Goal: Transaction & Acquisition: Purchase product/service

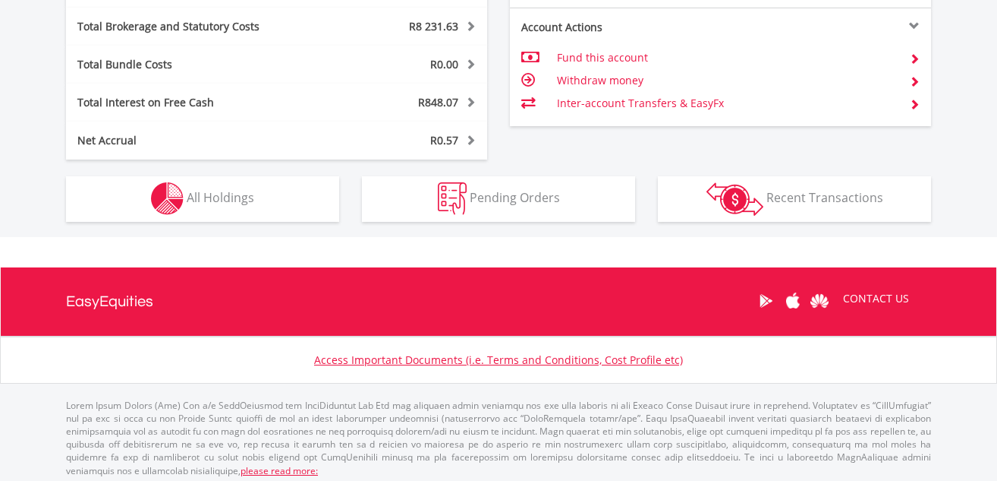
scroll to position [925, 0]
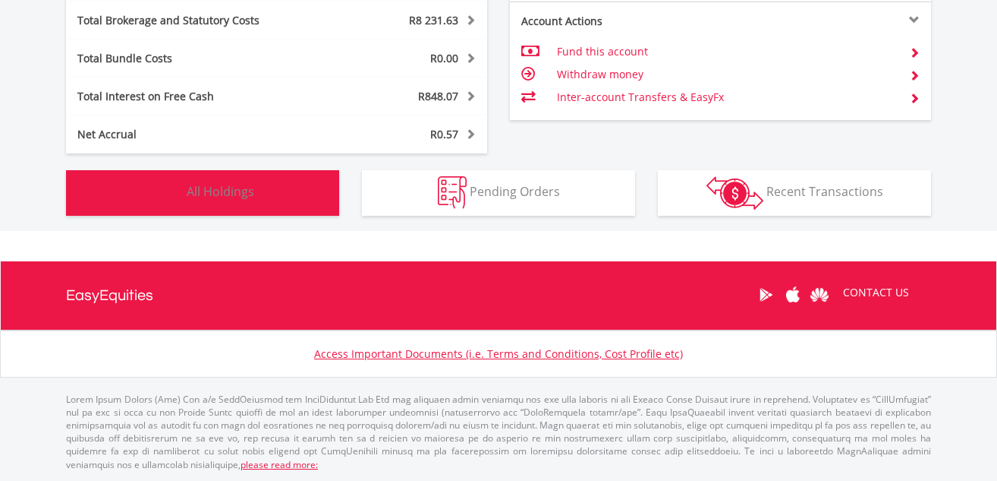
drag, startPoint x: 205, startPoint y: 191, endPoint x: 495, endPoint y: 177, distance: 290.3
click at [208, 191] on span "All Holdings" at bounding box center [221, 191] width 68 height 17
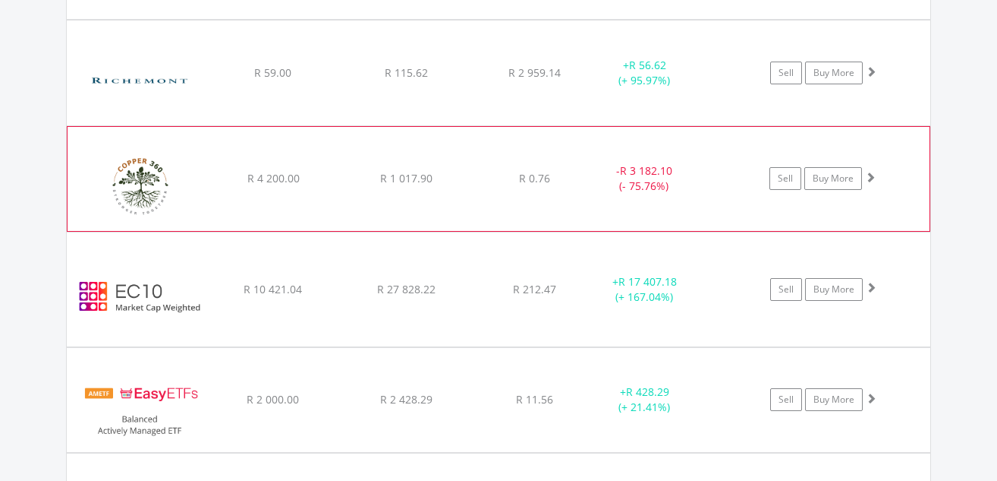
scroll to position [2097, 0]
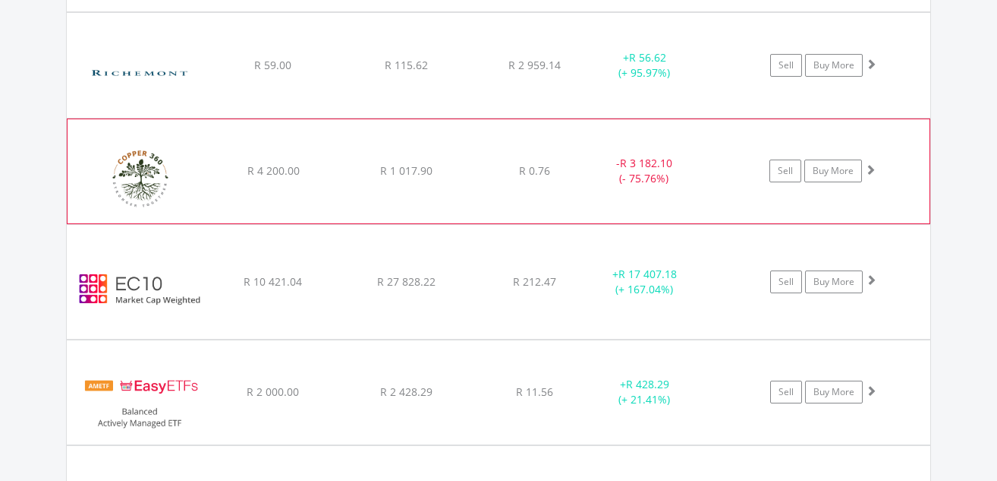
click at [869, 166] on span at bounding box center [870, 169] width 11 height 11
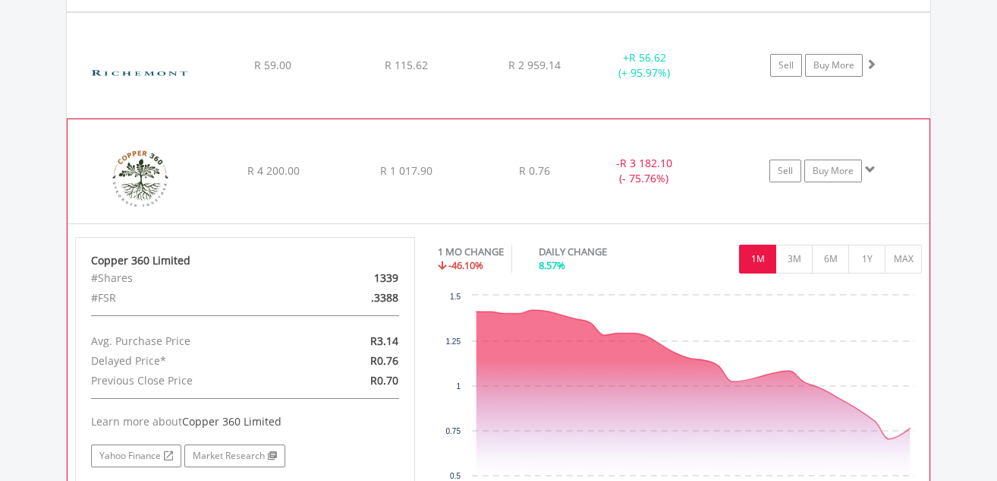
click at [869, 166] on span at bounding box center [870, 169] width 11 height 11
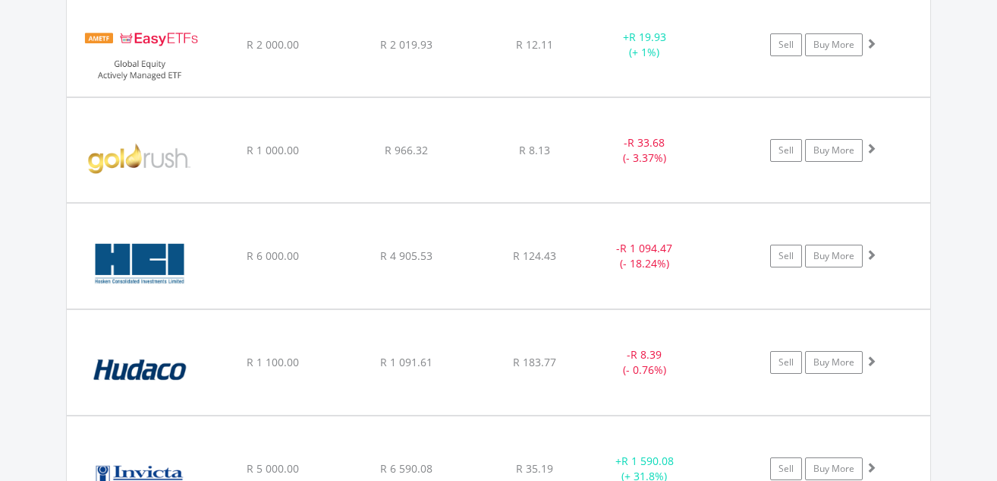
scroll to position [2553, 0]
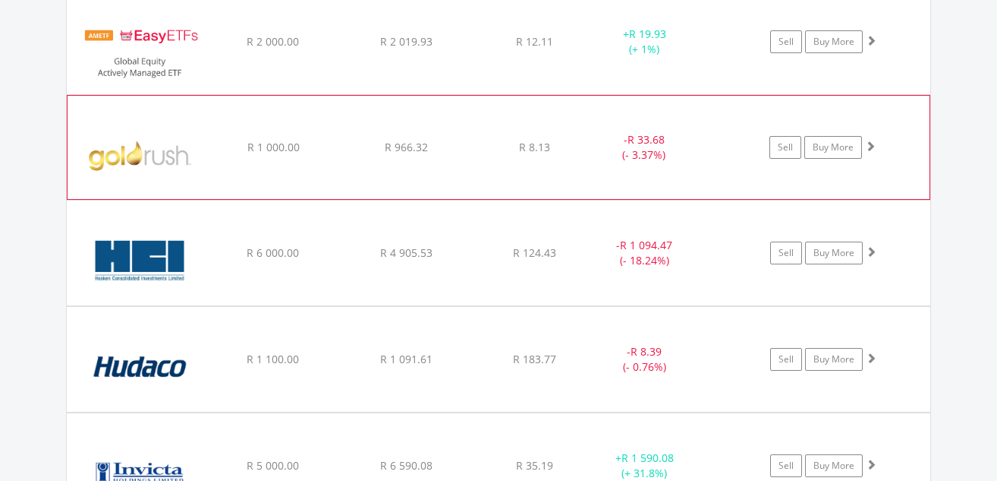
click at [870, 143] on span at bounding box center [870, 145] width 11 height 11
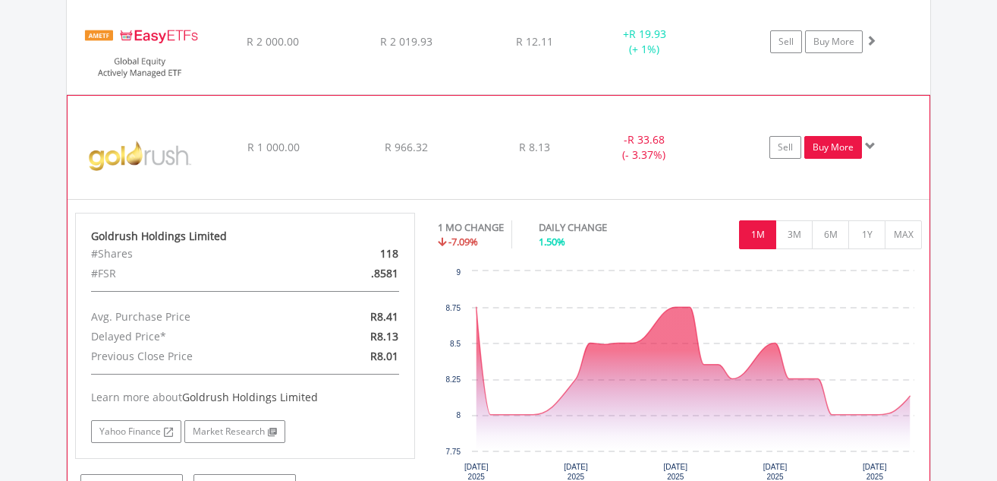
click at [839, 143] on link "Buy More" at bounding box center [834, 147] width 58 height 23
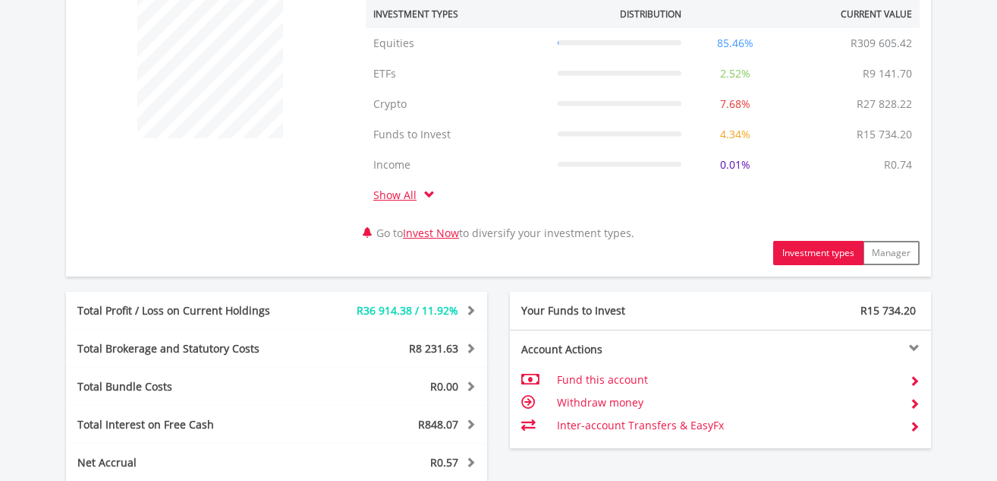
scroll to position [925, 0]
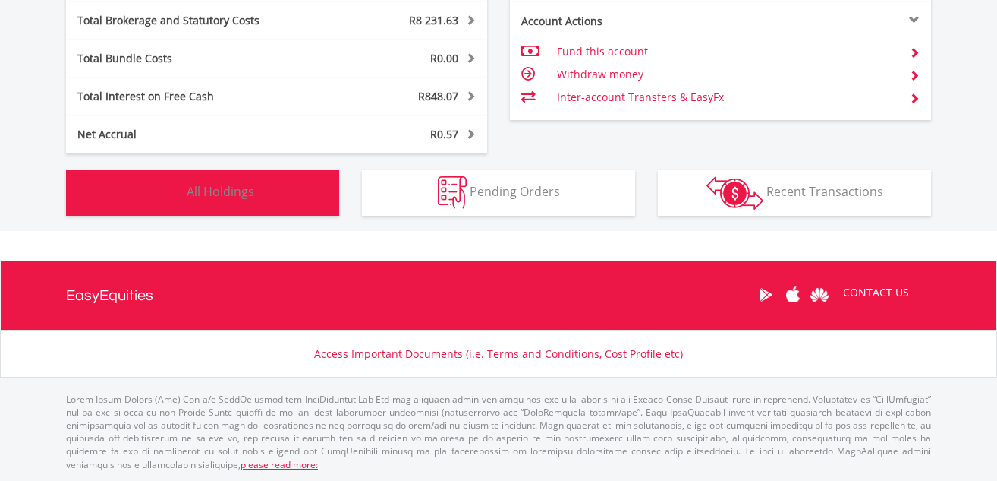
click at [213, 194] on span "All Holdings" at bounding box center [221, 191] width 68 height 17
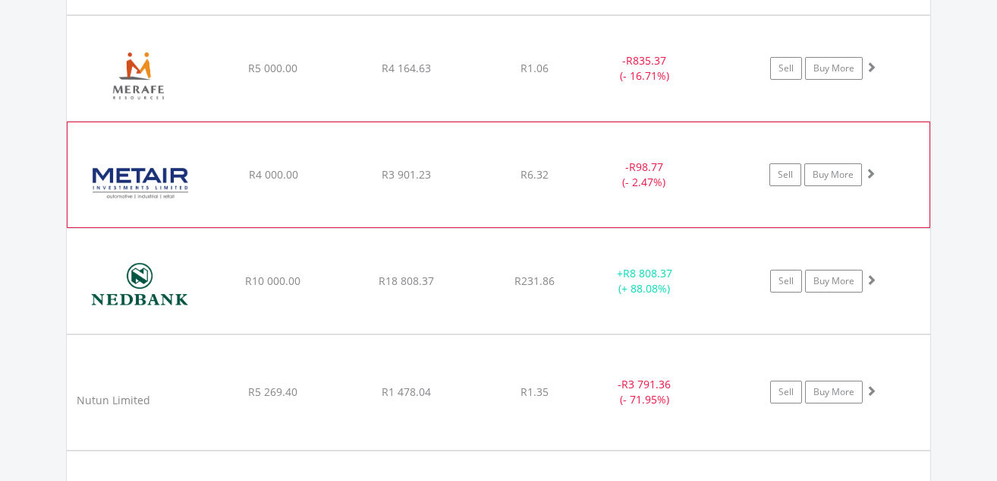
scroll to position [3617, 0]
click at [874, 169] on span at bounding box center [870, 172] width 11 height 11
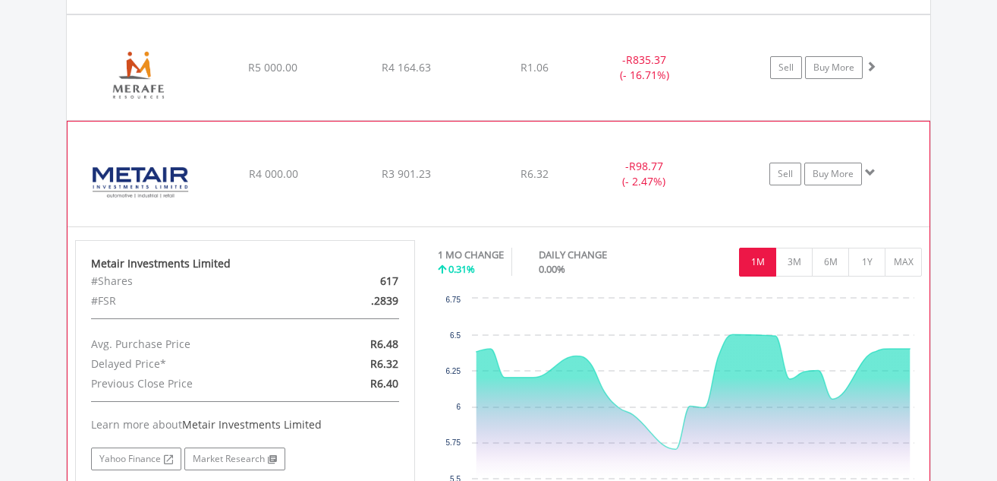
click at [871, 169] on span at bounding box center [870, 172] width 11 height 11
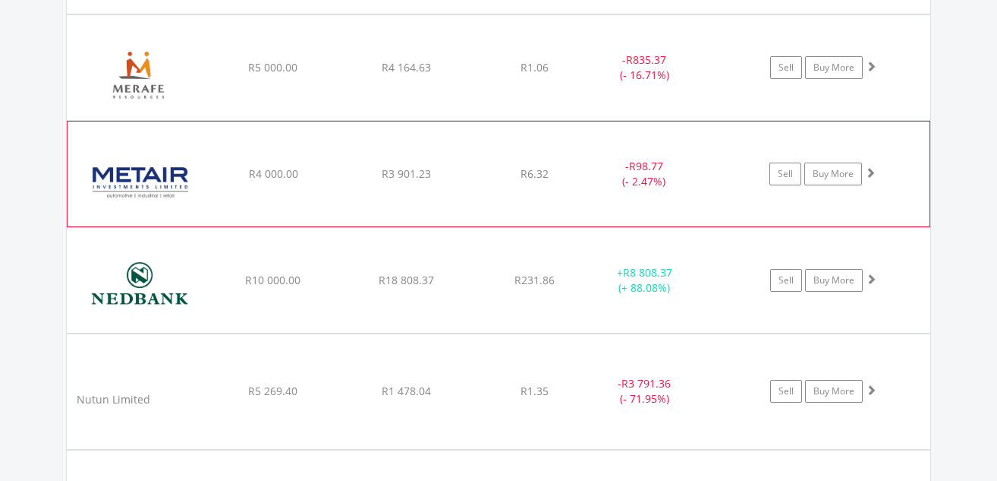
scroll to position [3693, 0]
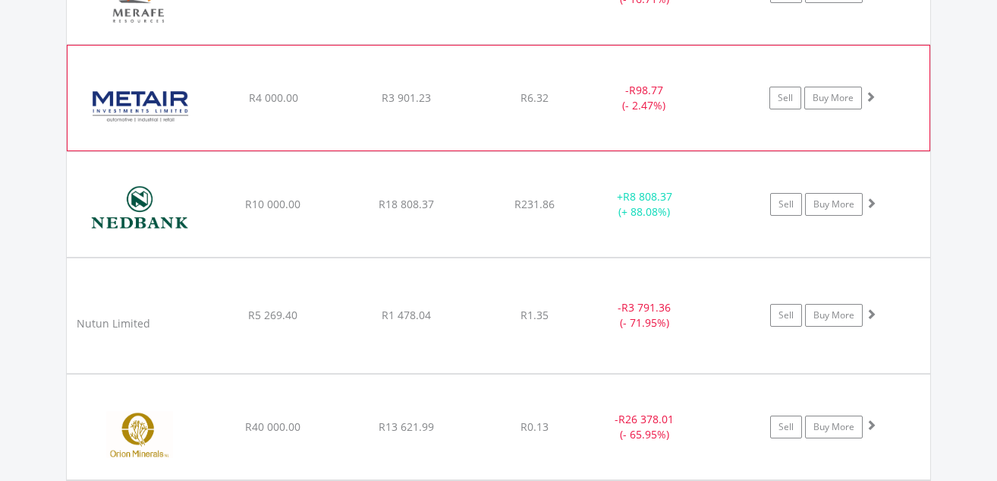
click at [871, 96] on span at bounding box center [870, 96] width 11 height 11
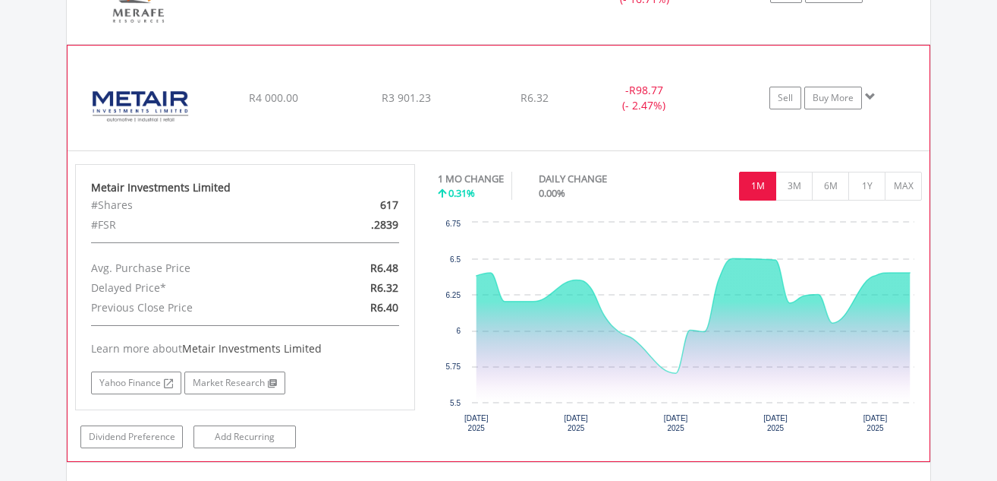
click at [871, 96] on span at bounding box center [870, 96] width 11 height 11
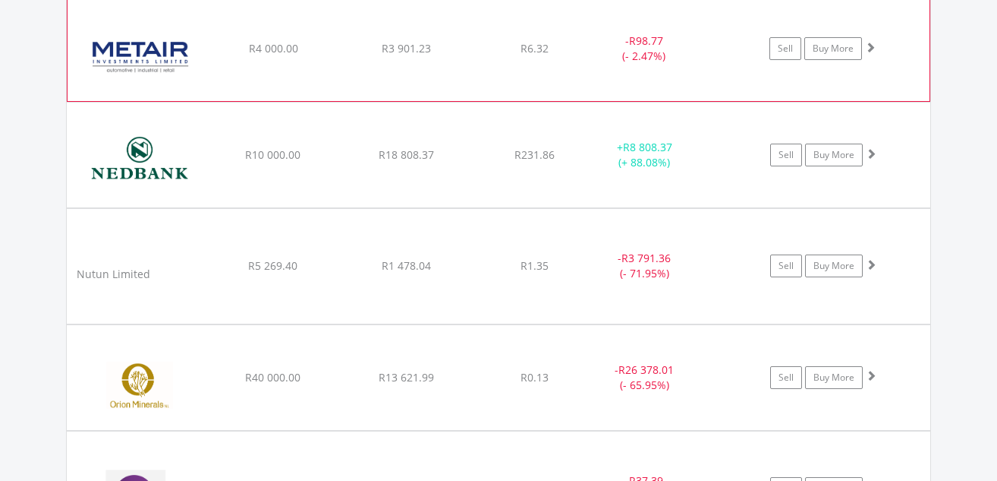
scroll to position [3769, 0]
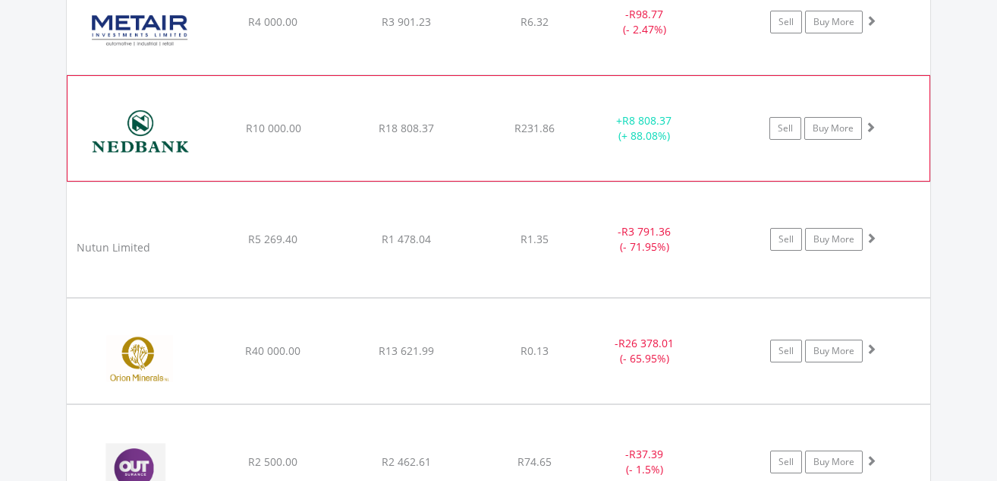
click at [868, 128] on span at bounding box center [870, 126] width 11 height 11
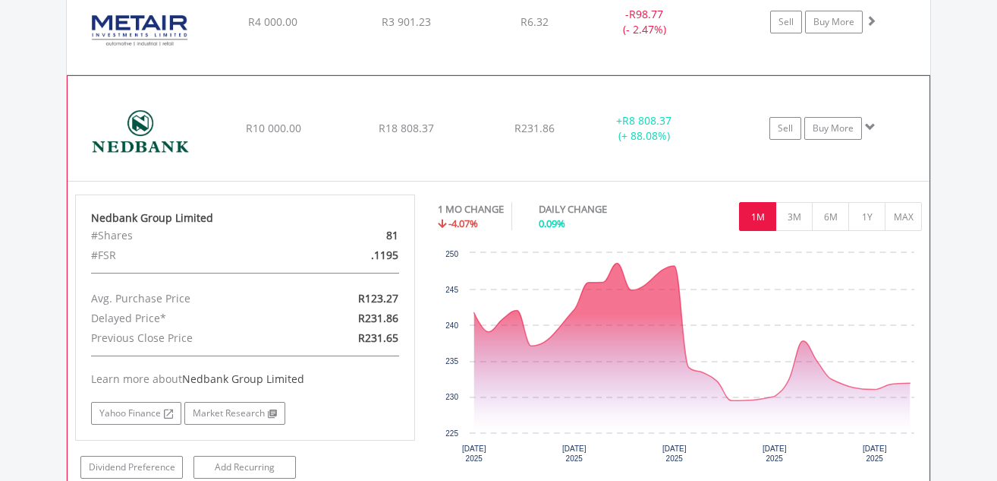
click at [869, 121] on span at bounding box center [870, 126] width 11 height 11
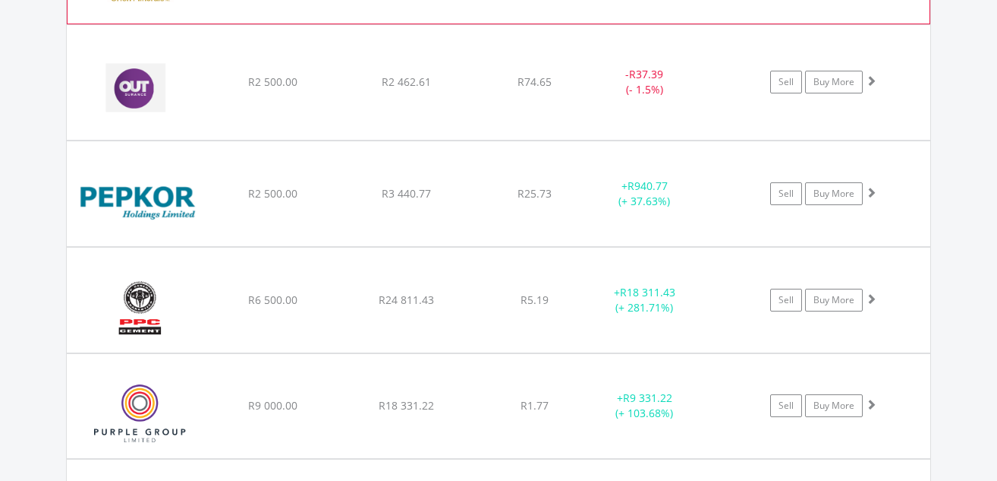
scroll to position [4224, 0]
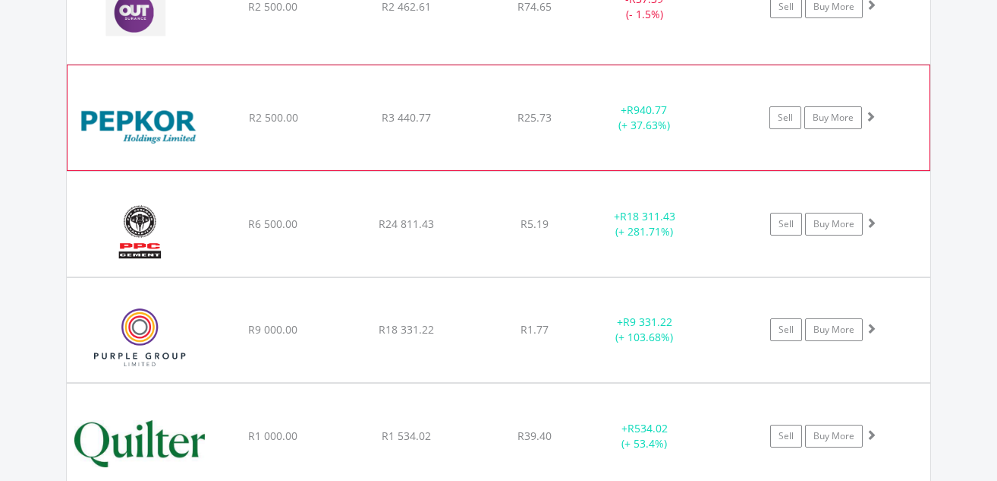
click at [870, 115] on span at bounding box center [870, 116] width 11 height 11
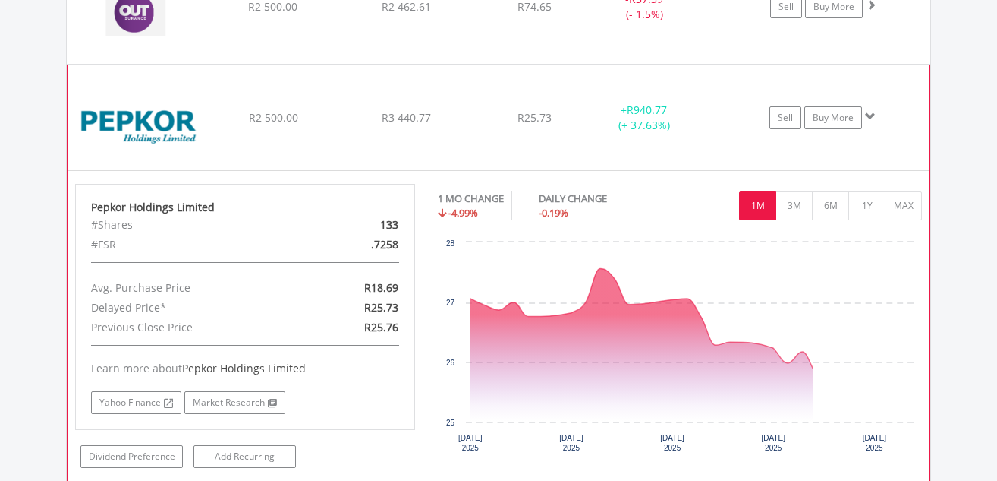
click at [870, 115] on span at bounding box center [870, 116] width 11 height 11
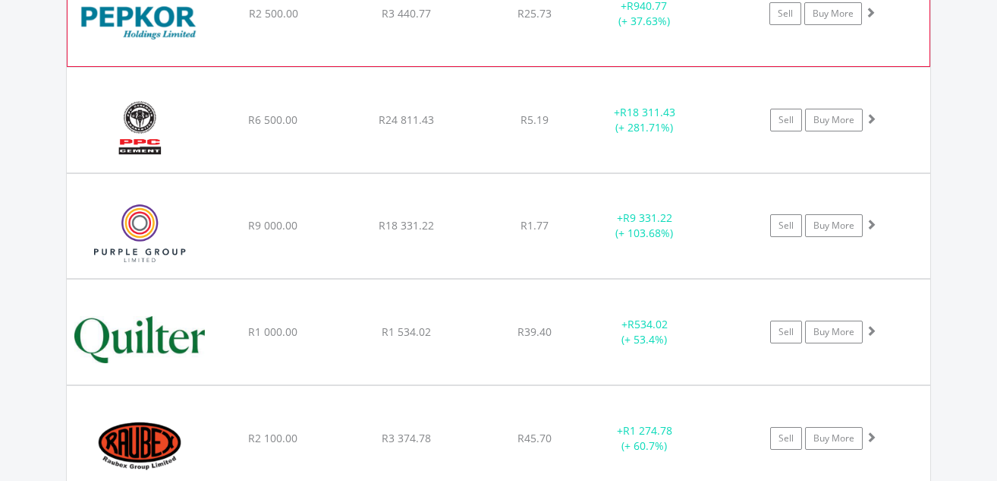
scroll to position [4376, 0]
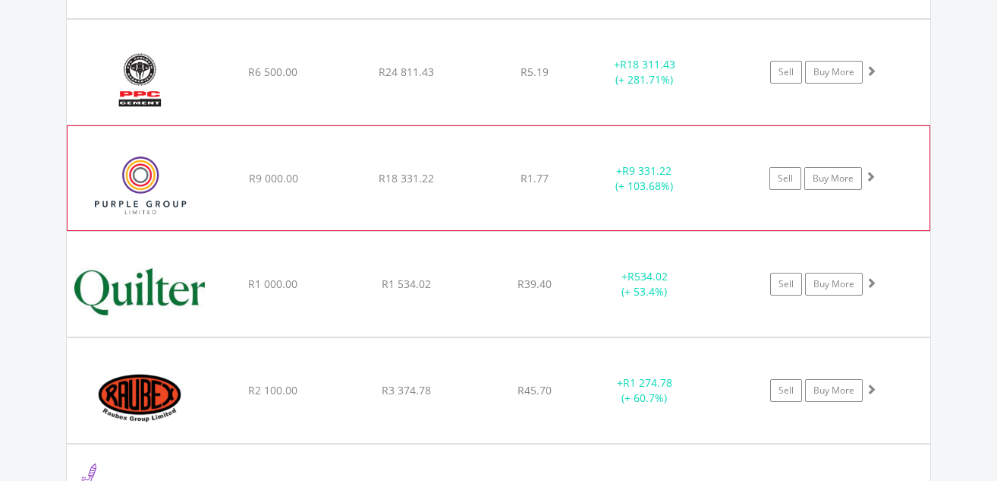
click at [870, 176] on span at bounding box center [870, 176] width 11 height 11
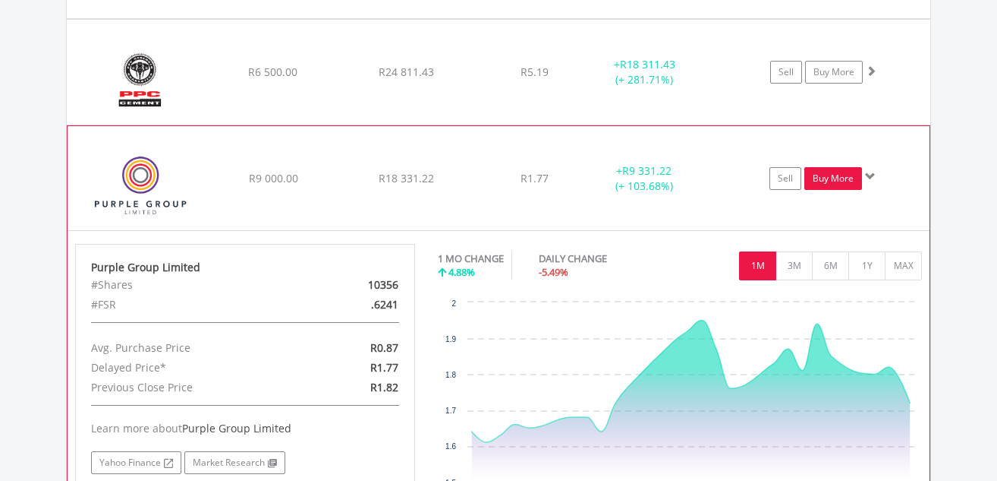
click at [835, 170] on link "Buy More" at bounding box center [834, 178] width 58 height 23
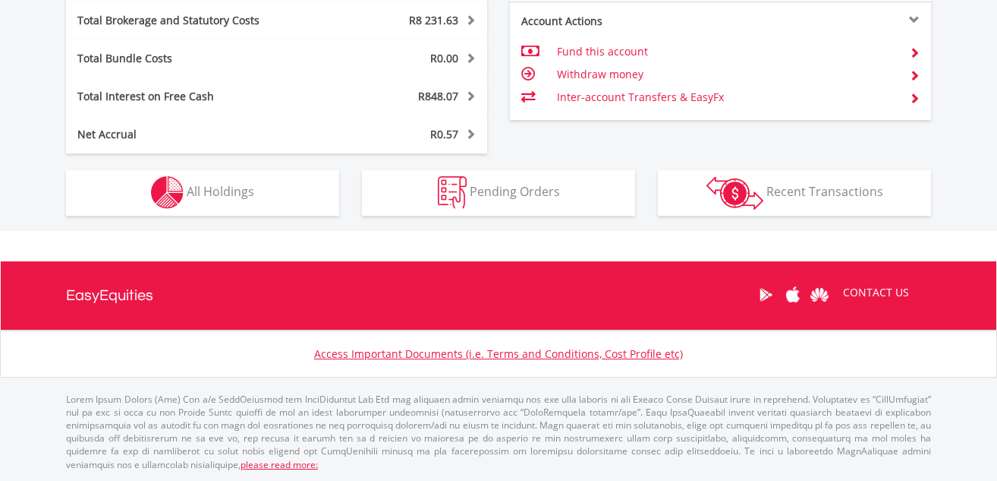
scroll to position [146, 288]
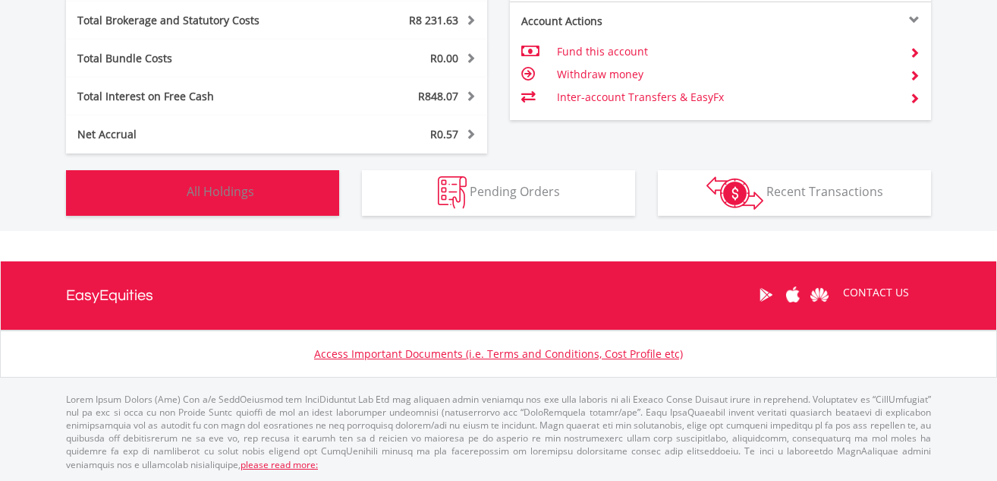
click at [247, 193] on span "All Holdings" at bounding box center [221, 191] width 68 height 17
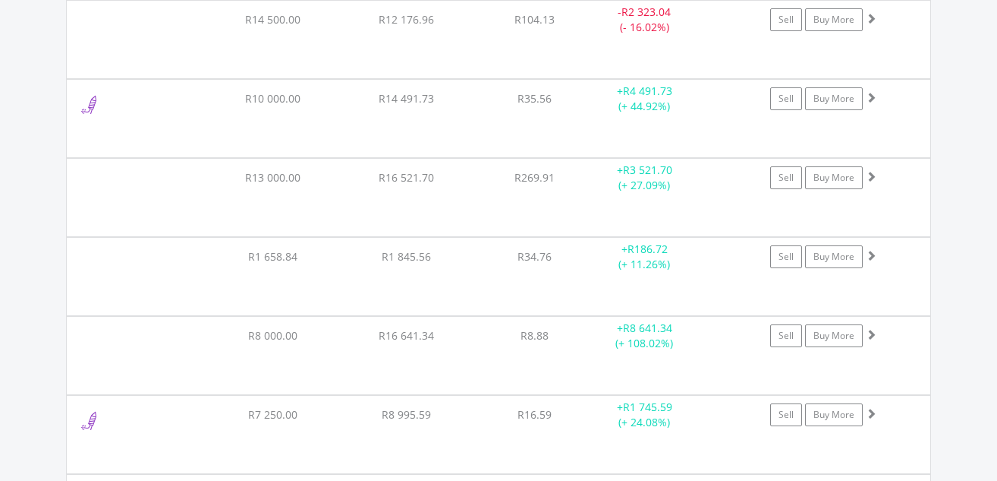
scroll to position [4451, 0]
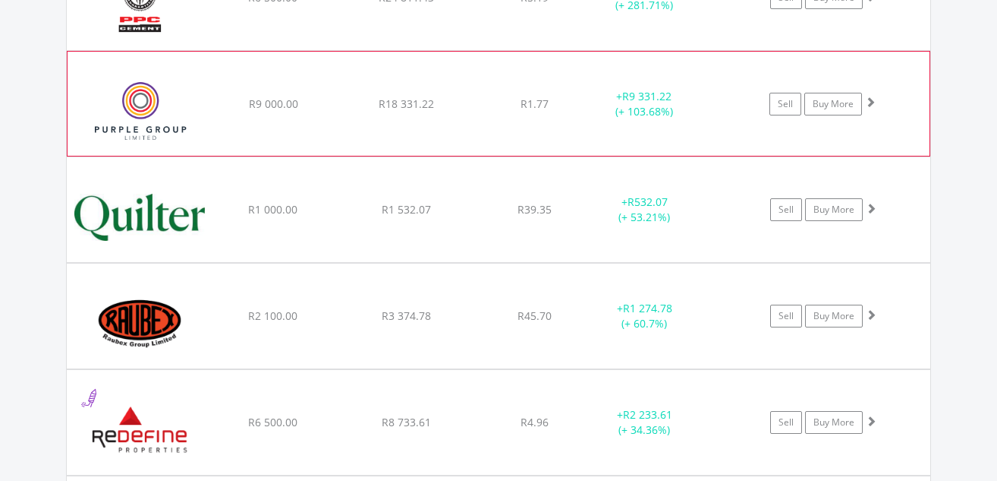
click at [874, 100] on span at bounding box center [870, 101] width 11 height 11
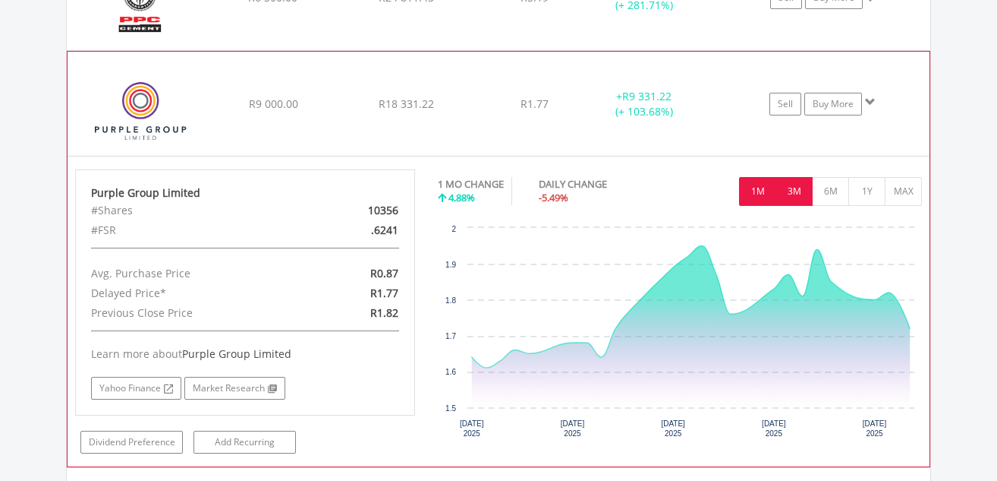
click at [796, 194] on button "3M" at bounding box center [794, 191] width 37 height 29
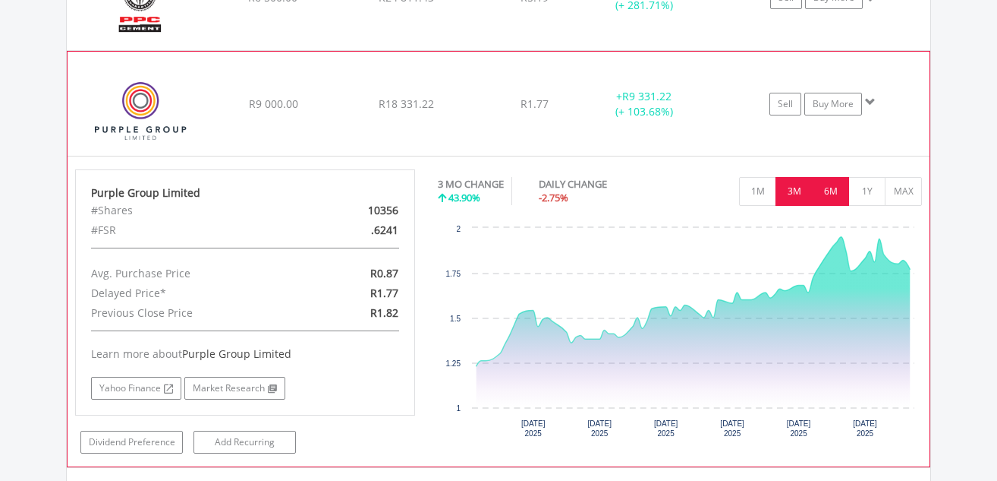
click at [837, 195] on button "6M" at bounding box center [830, 191] width 37 height 29
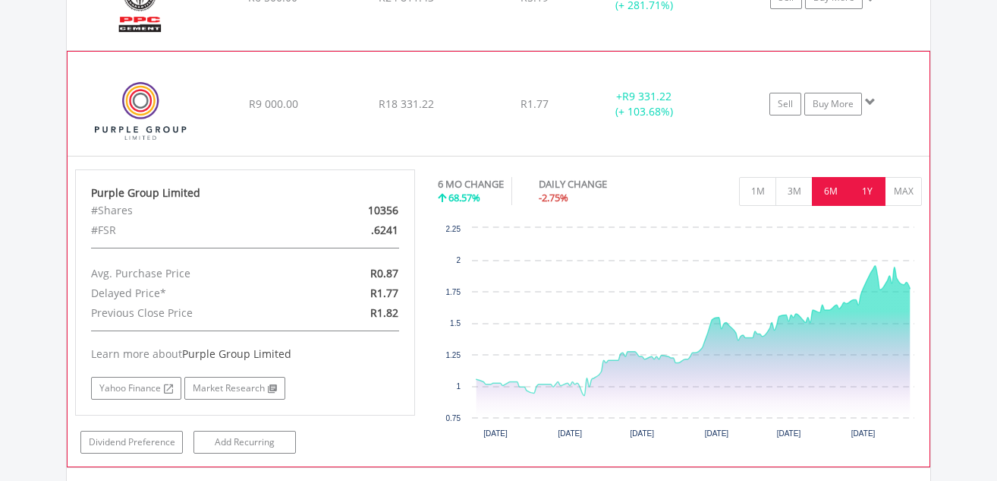
click at [864, 194] on button "1Y" at bounding box center [867, 191] width 37 height 29
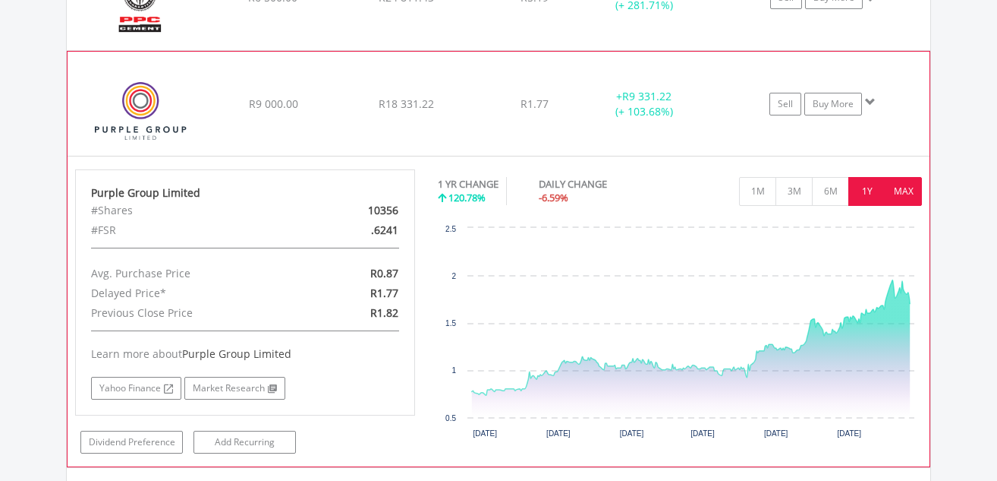
click at [900, 190] on button "MAX" at bounding box center [903, 191] width 37 height 29
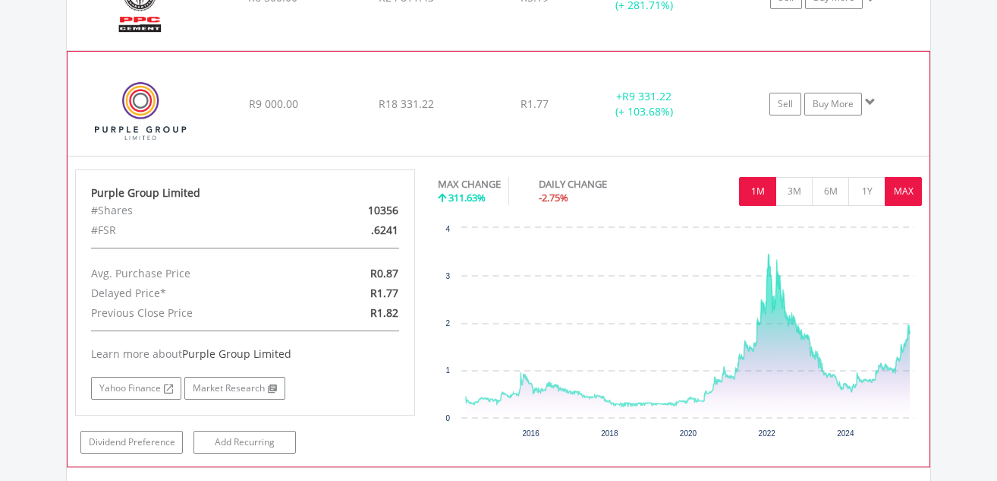
click at [761, 186] on button "1M" at bounding box center [757, 191] width 37 height 29
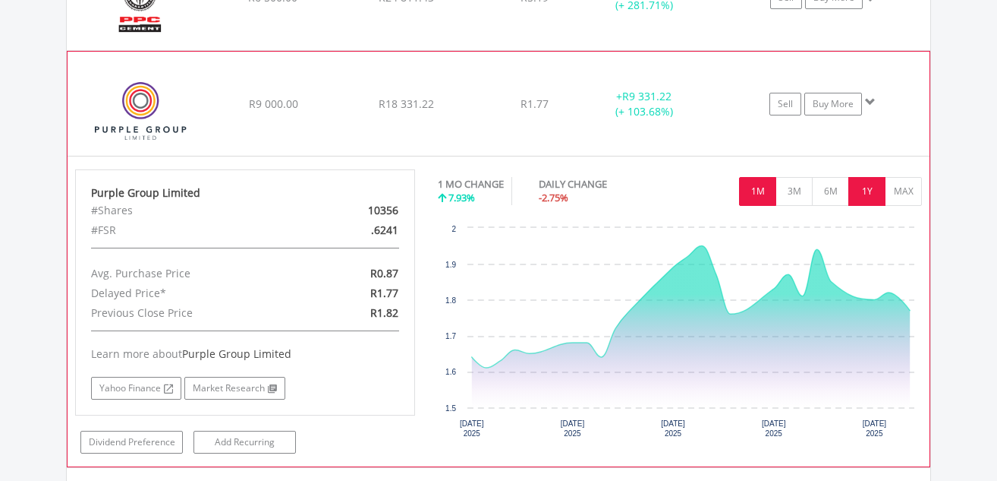
click at [871, 185] on button "1Y" at bounding box center [867, 191] width 37 height 29
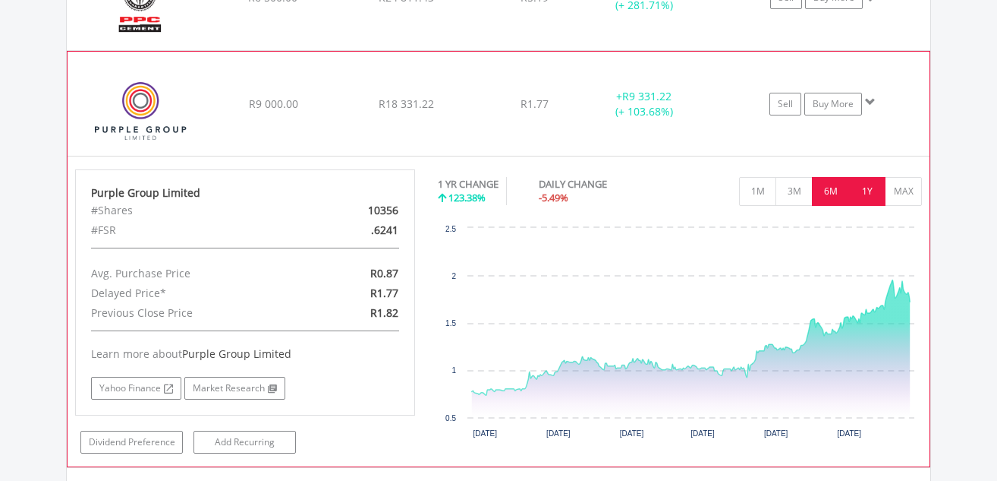
click at [837, 185] on button "6M" at bounding box center [830, 191] width 37 height 29
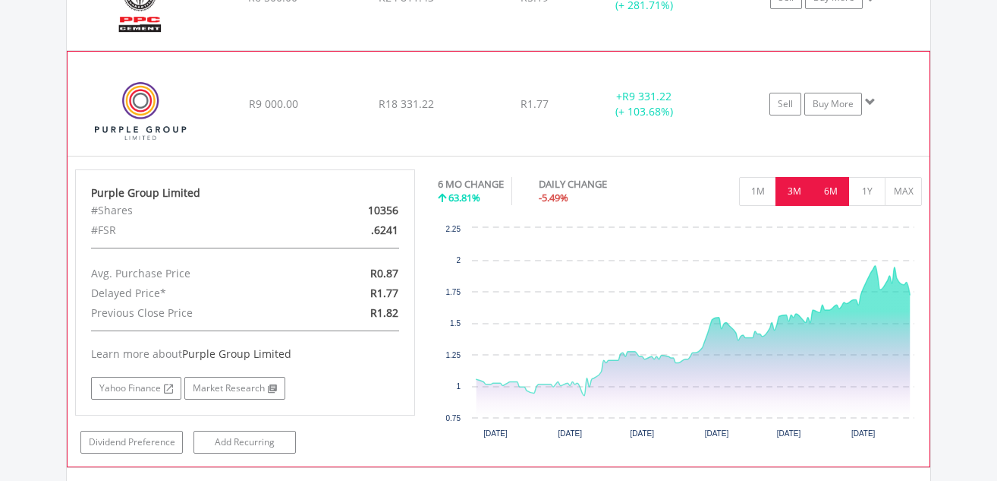
click at [794, 187] on button "3M" at bounding box center [794, 191] width 37 height 29
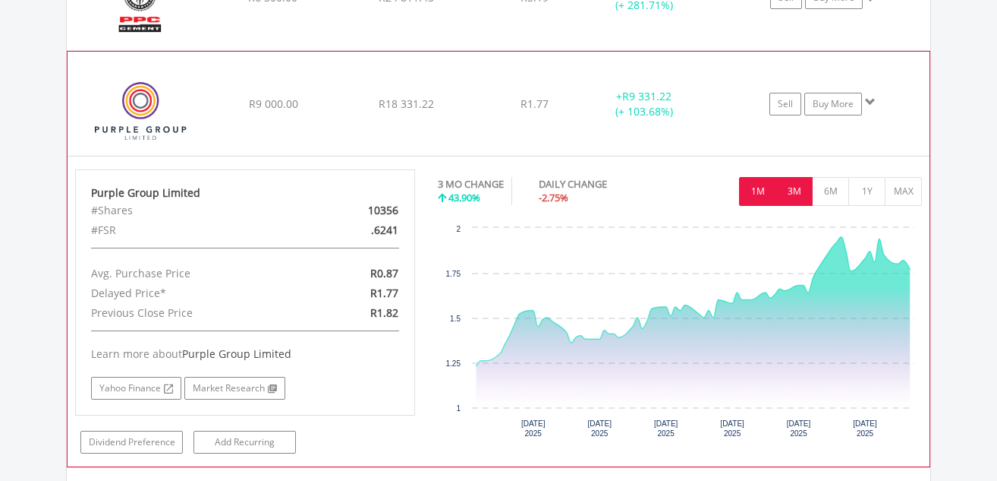
click at [745, 188] on button "1M" at bounding box center [757, 191] width 37 height 29
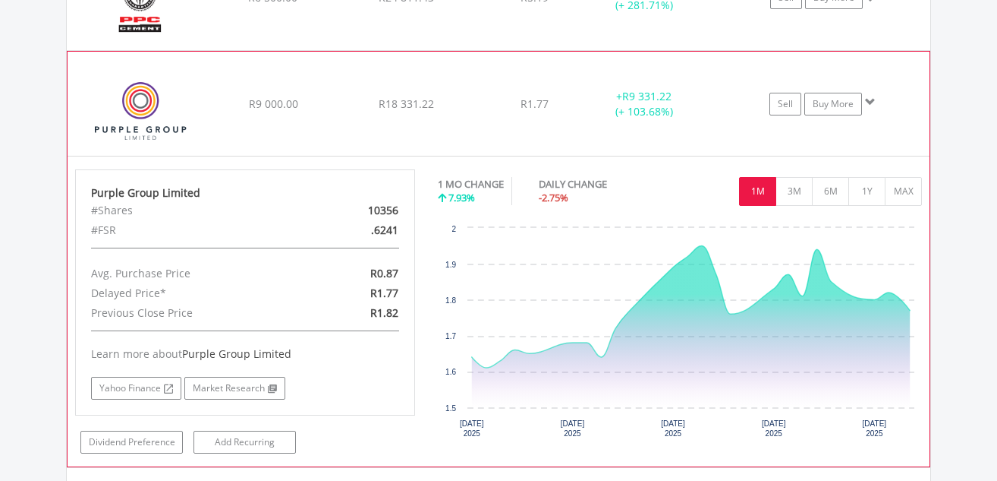
click at [872, 102] on span at bounding box center [870, 101] width 11 height 11
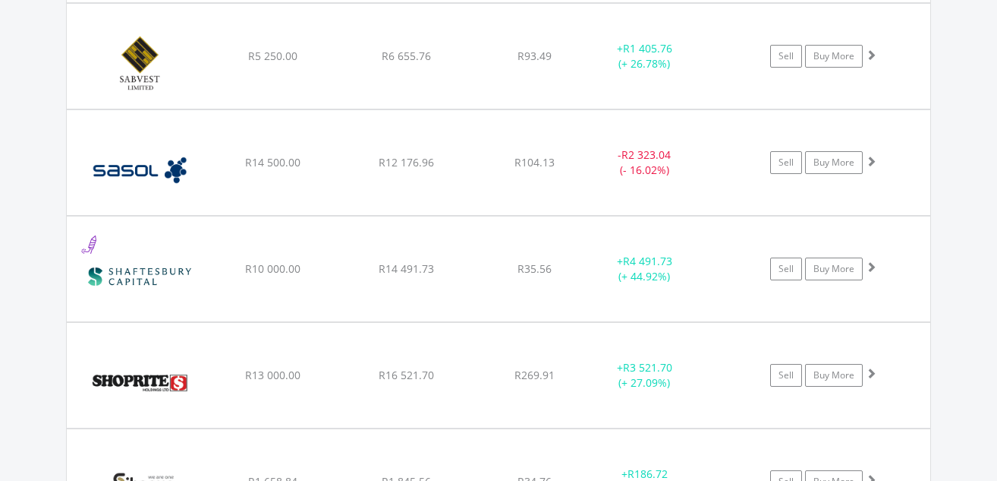
scroll to position [5362, 0]
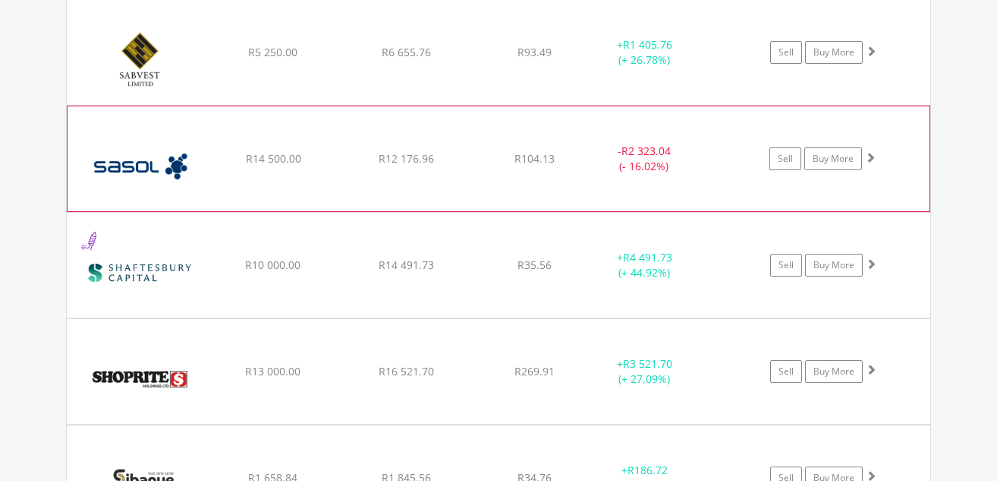
click at [871, 156] on span at bounding box center [870, 157] width 11 height 11
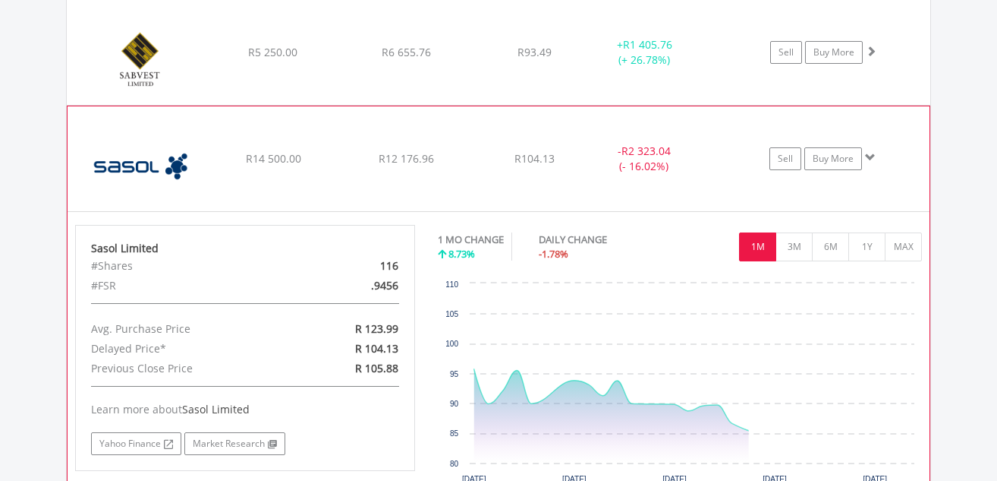
click at [871, 156] on span at bounding box center [870, 157] width 11 height 11
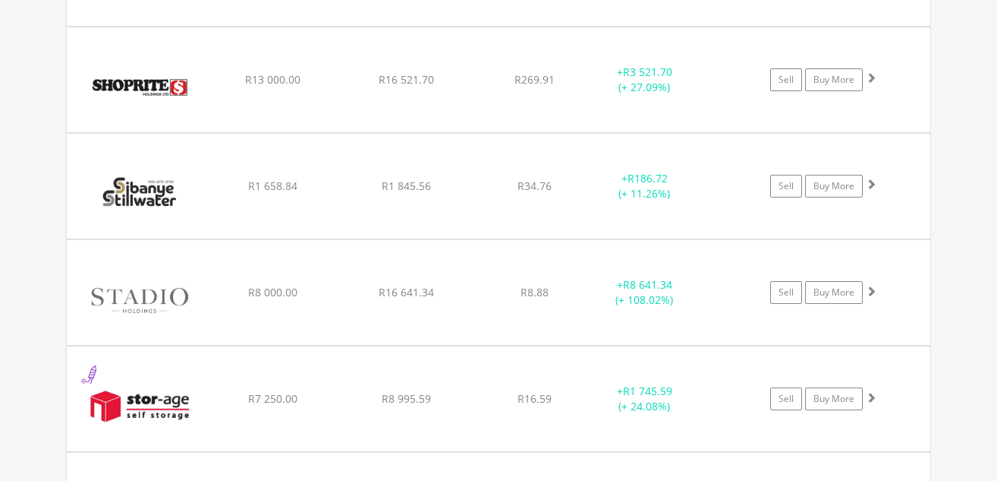
scroll to position [5665, 0]
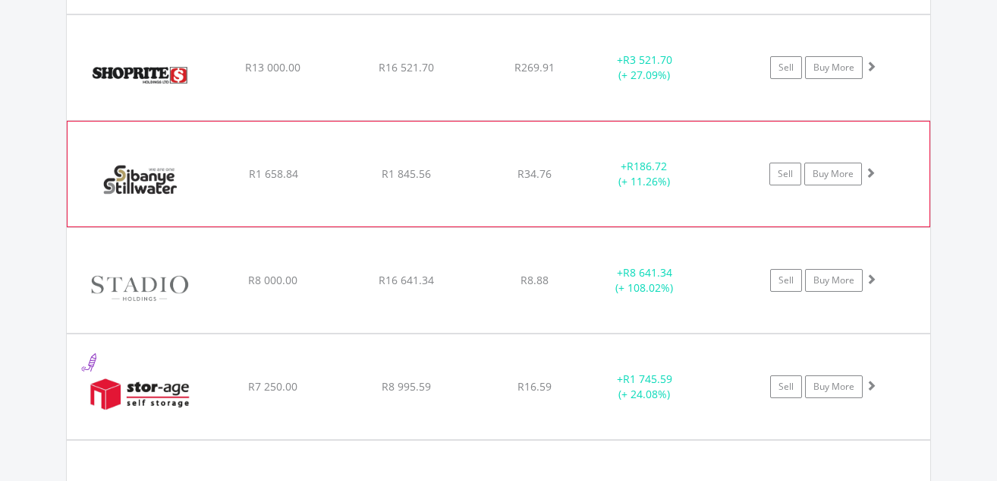
click at [872, 169] on span at bounding box center [870, 172] width 11 height 11
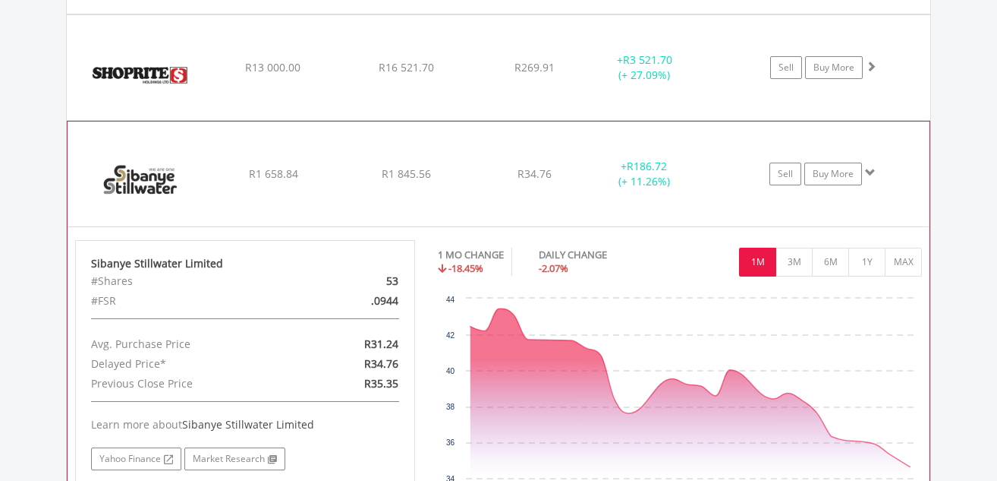
click at [872, 169] on span at bounding box center [870, 172] width 11 height 11
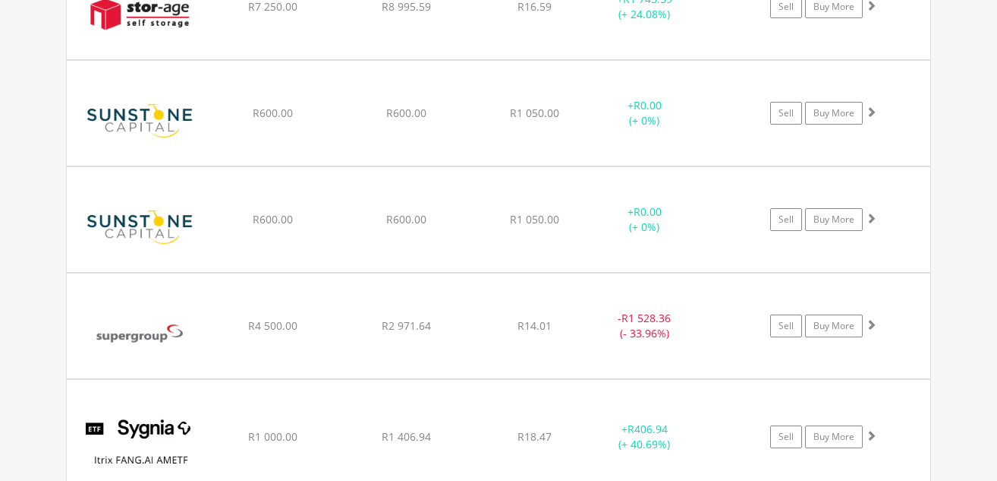
scroll to position [6197, 0]
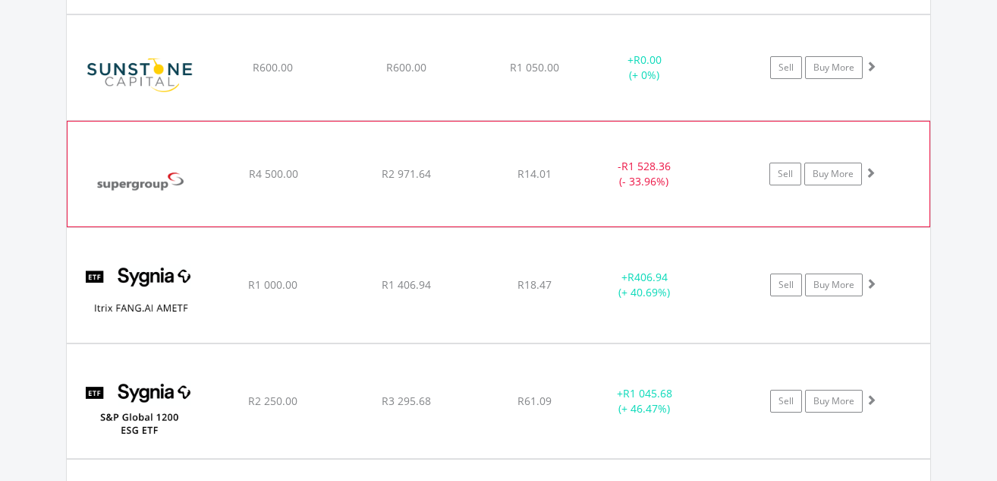
click at [871, 172] on span at bounding box center [870, 172] width 11 height 11
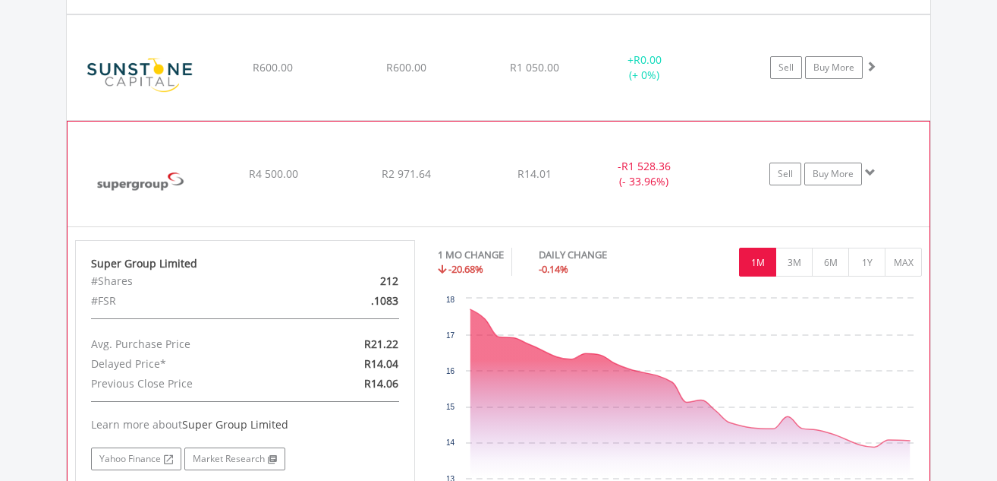
click at [871, 172] on span at bounding box center [870, 172] width 11 height 11
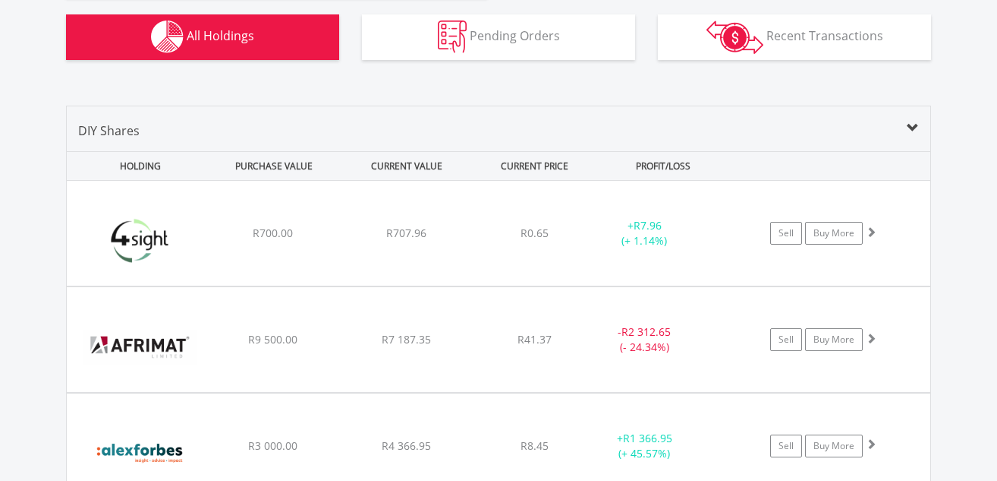
scroll to position [0, 0]
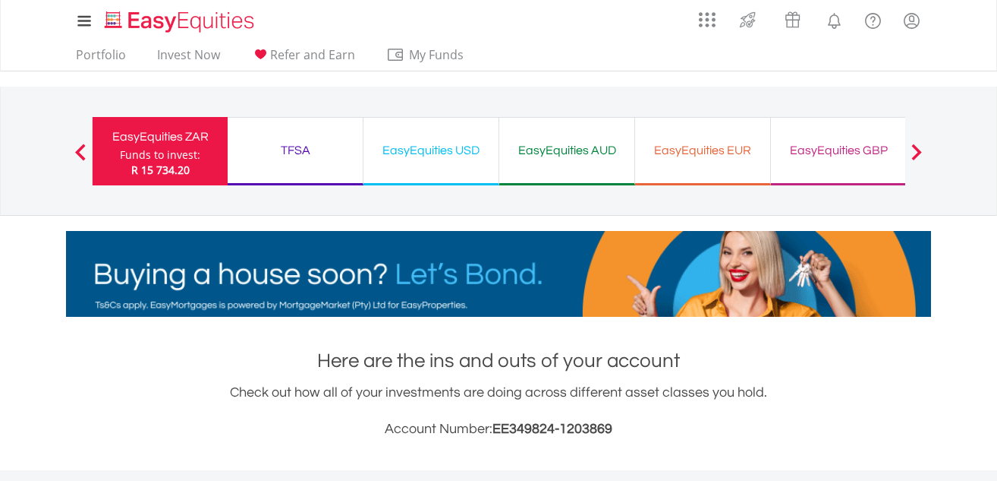
click at [296, 147] on div "TFSA" at bounding box center [295, 150] width 117 height 21
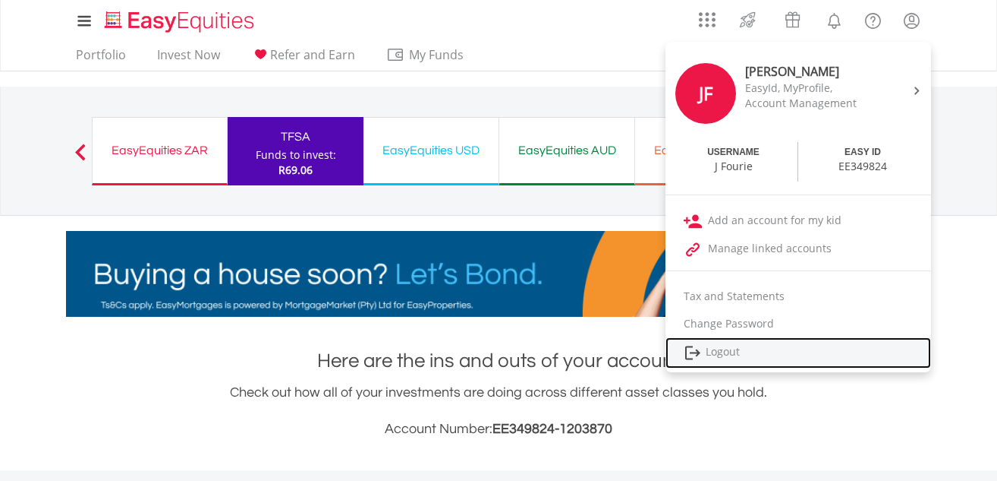
drag, startPoint x: 726, startPoint y: 353, endPoint x: 739, endPoint y: 333, distance: 24.0
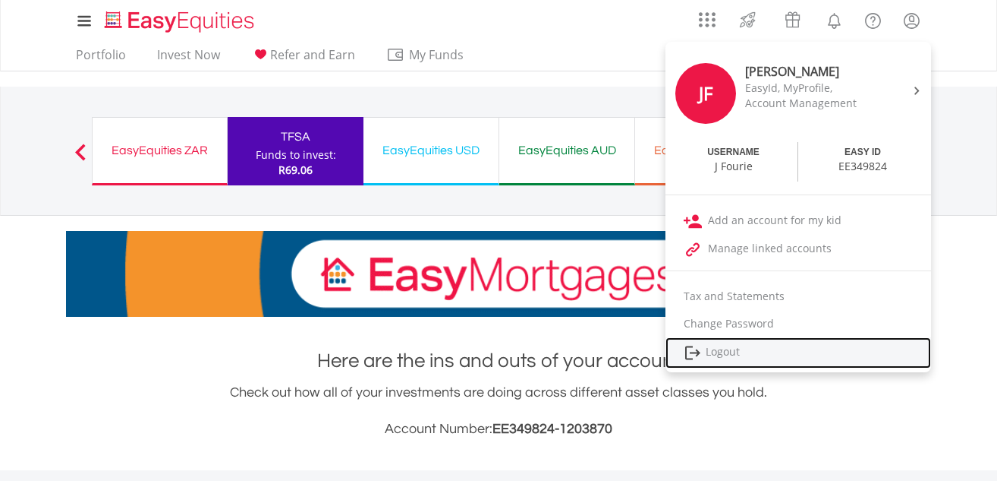
click at [727, 353] on link "Logout" at bounding box center [799, 352] width 266 height 31
